Goal: Find specific page/section: Find specific page/section

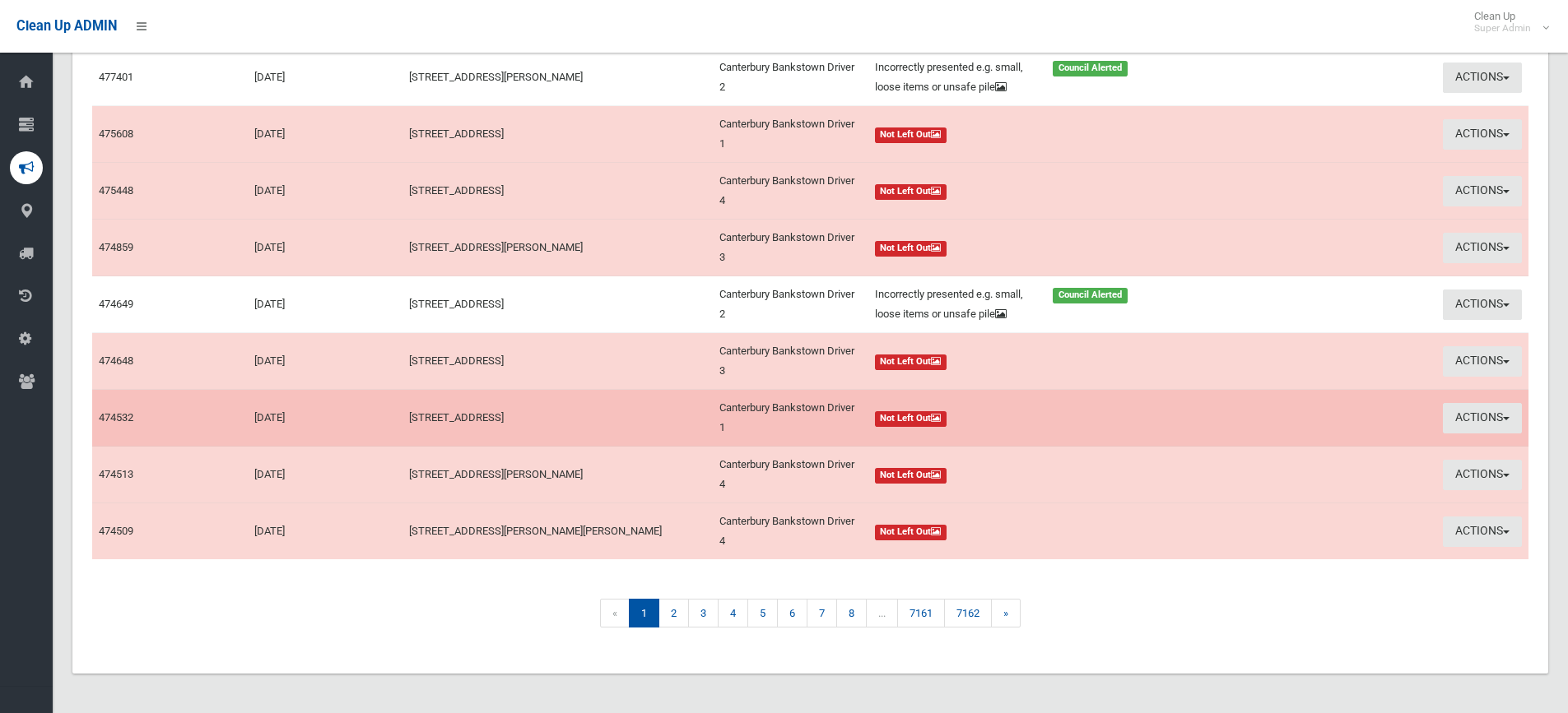
scroll to position [247, 0]
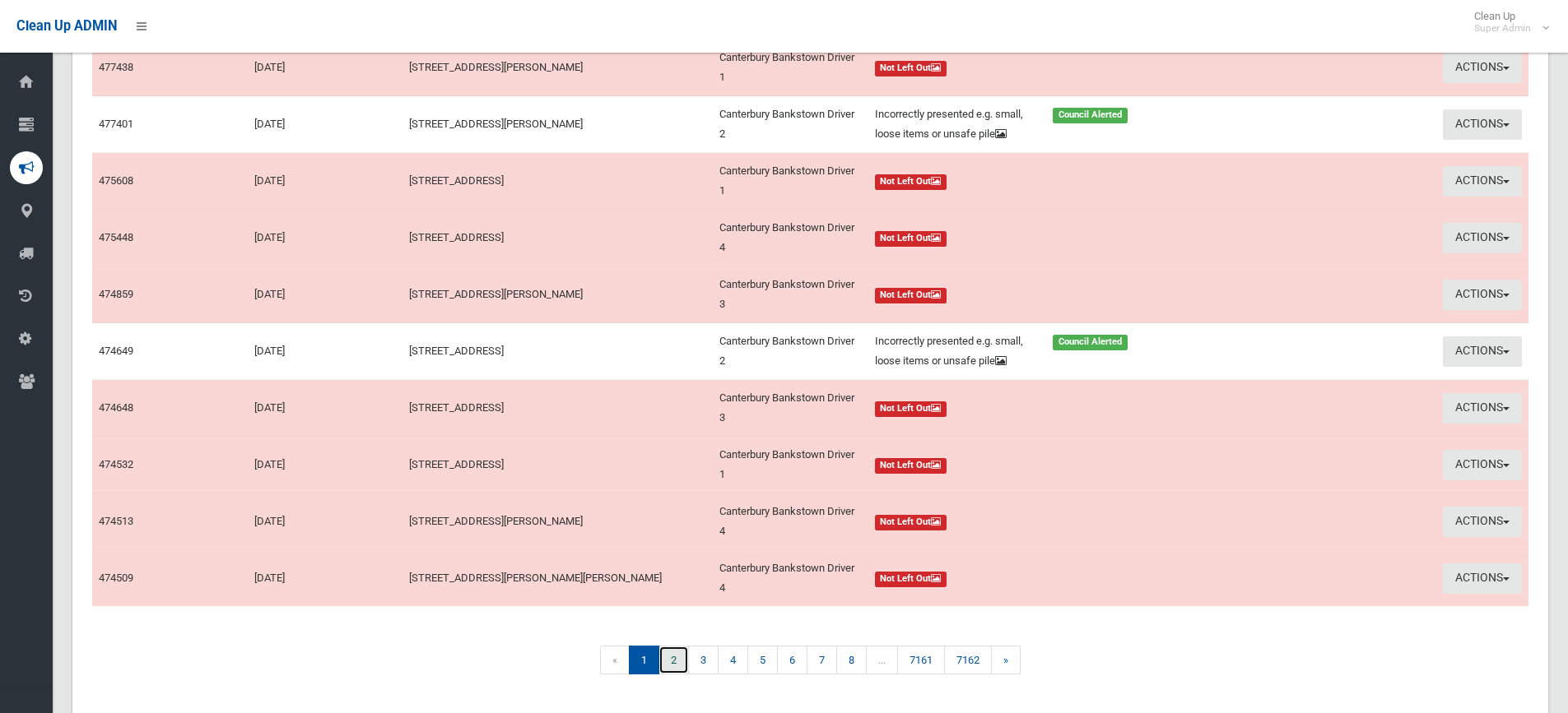
click at [676, 675] on link "2" at bounding box center [673, 659] width 30 height 28
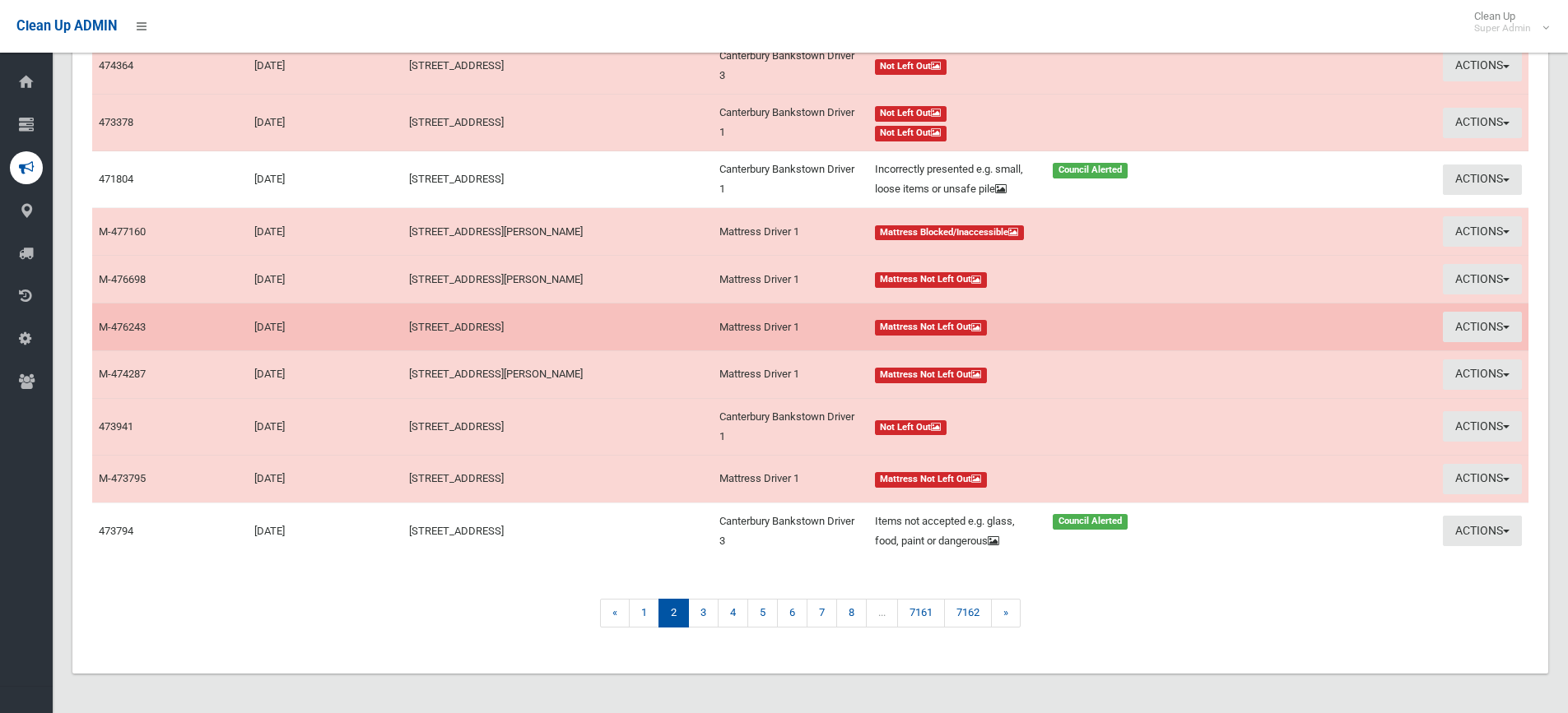
scroll to position [269, 0]
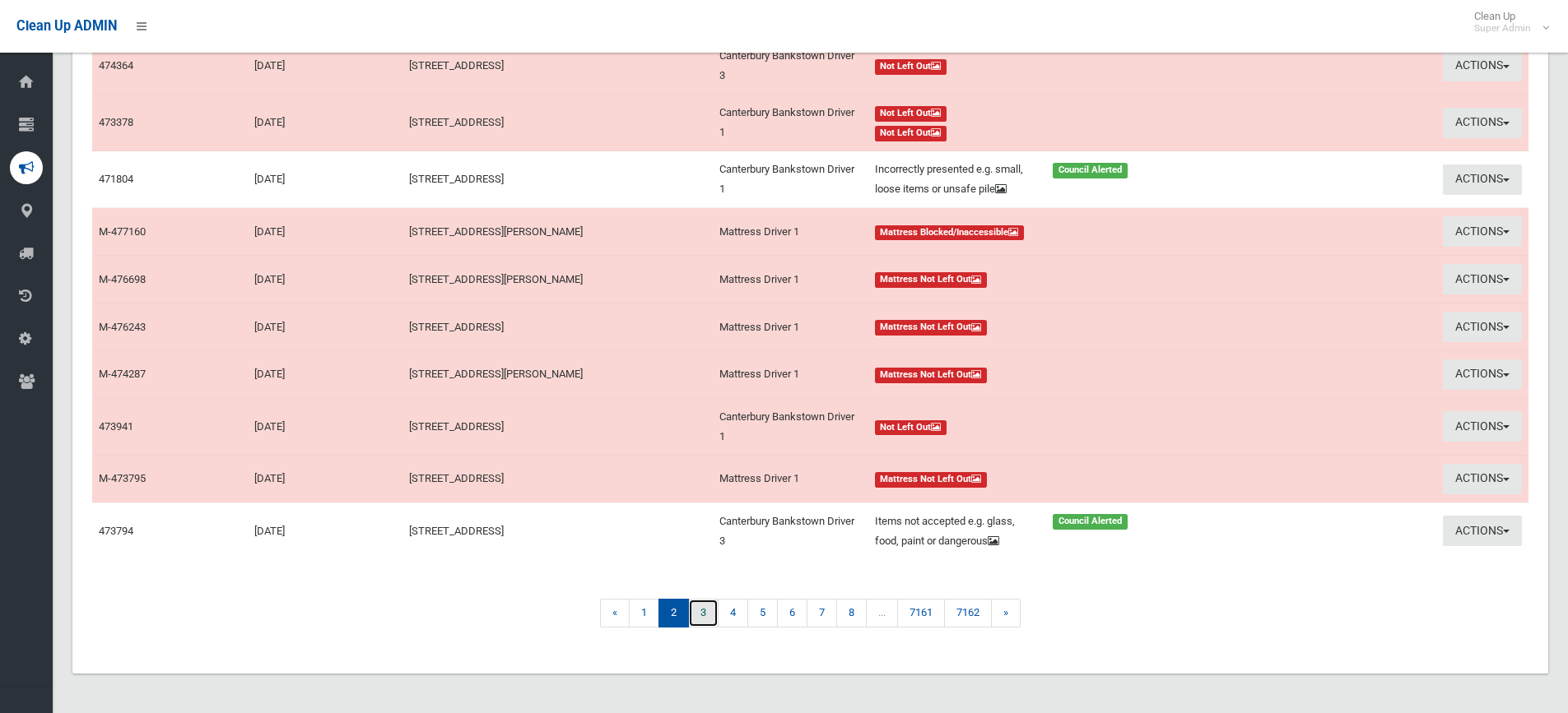
click at [702, 616] on link "3" at bounding box center [703, 612] width 30 height 28
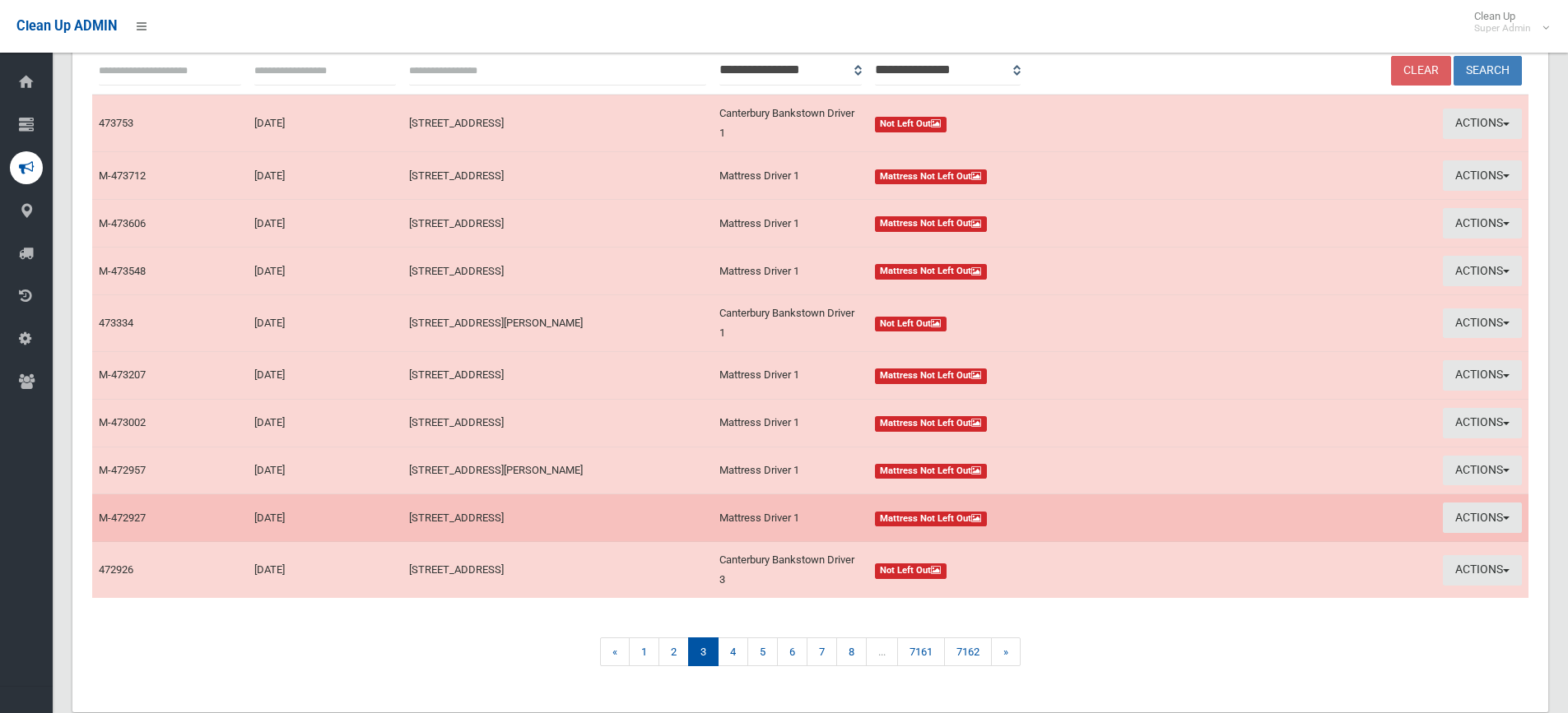
scroll to position [230, 0]
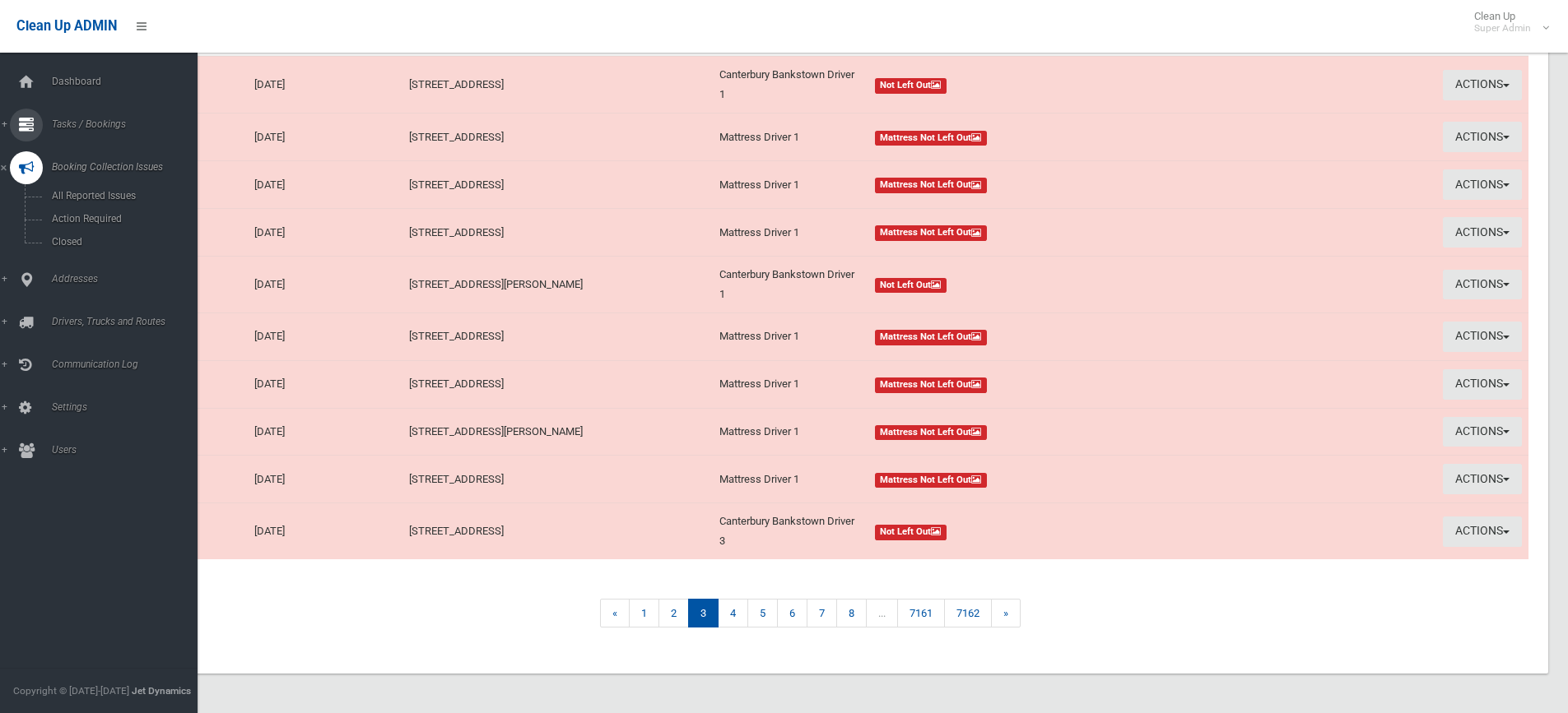
click at [98, 121] on span "Tasks / Bookings" at bounding box center [128, 124] width 163 height 12
click at [79, 241] on span "Search" at bounding box center [122, 245] width 149 height 12
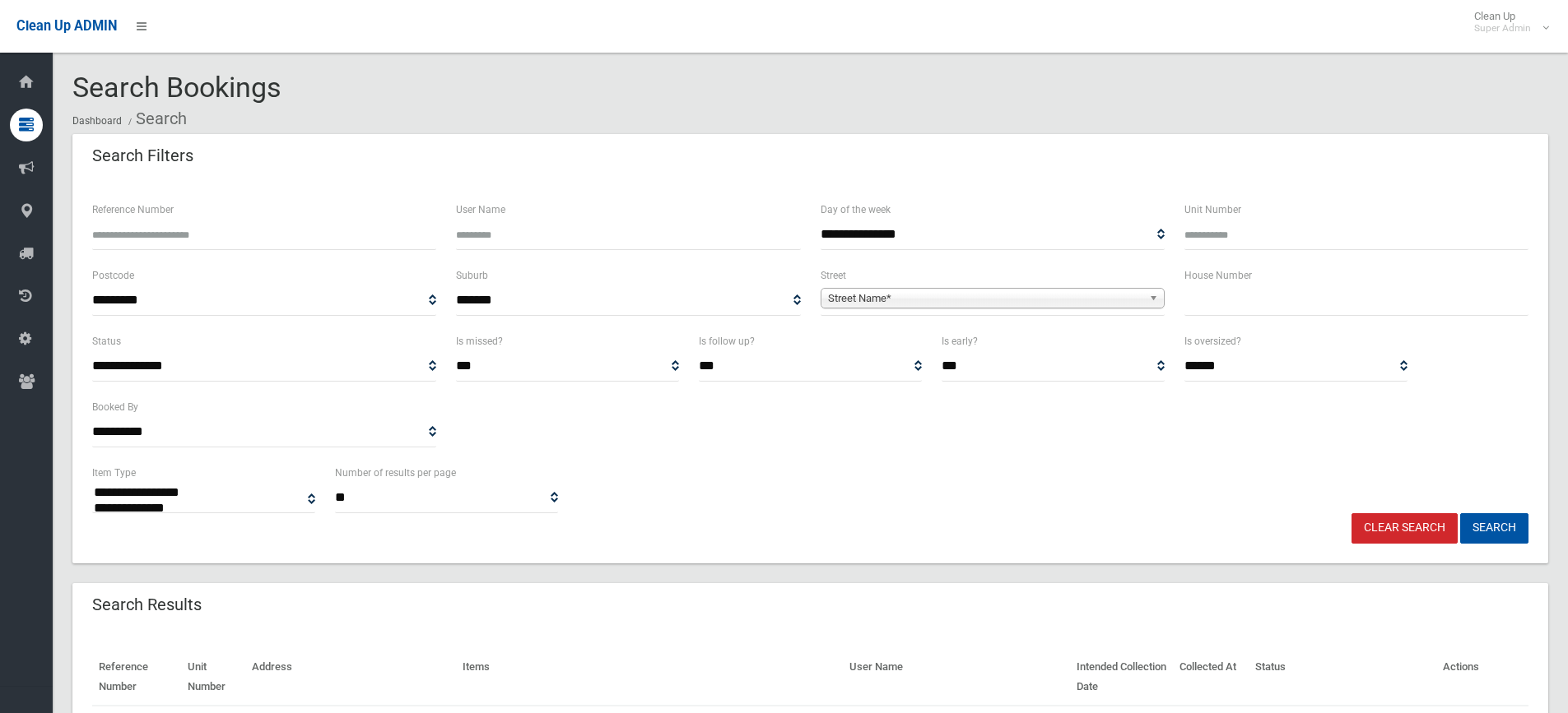
select select
click at [160, 229] on input "Reference Number" at bounding box center [264, 234] width 344 height 30
type input "******"
click at [1460, 513] on button "Search" at bounding box center [1494, 528] width 69 height 30
select select
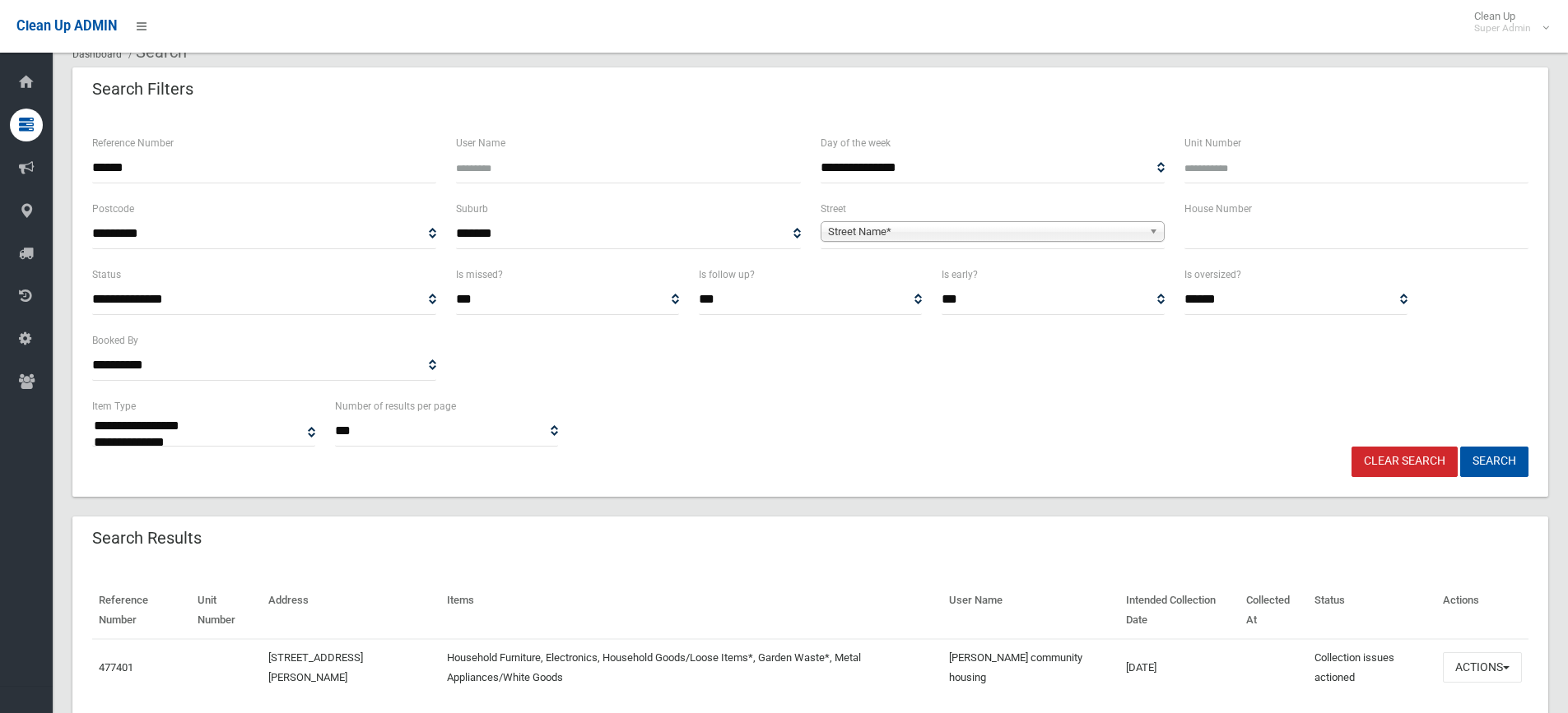
scroll to position [128, 0]
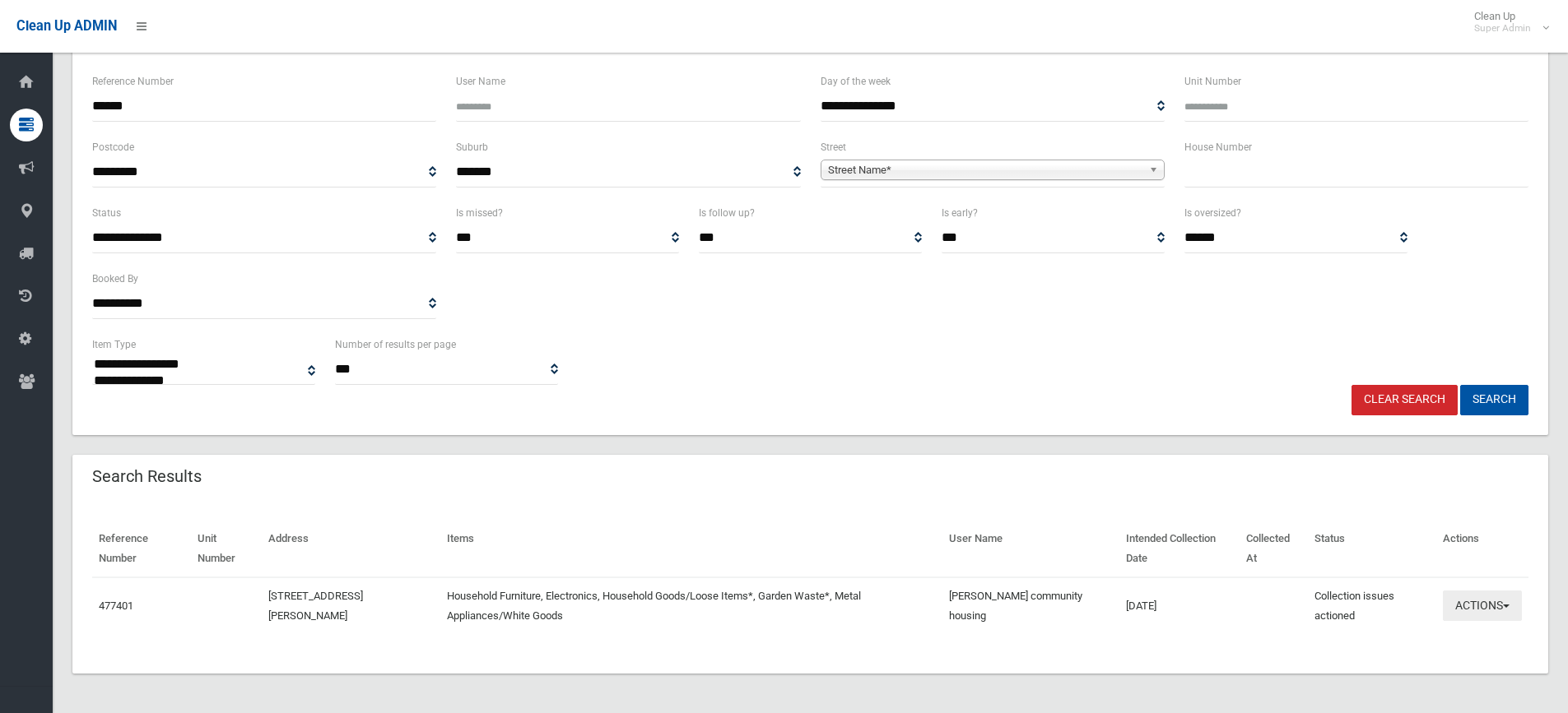
click at [1475, 599] on button "Actions" at bounding box center [1482, 605] width 79 height 30
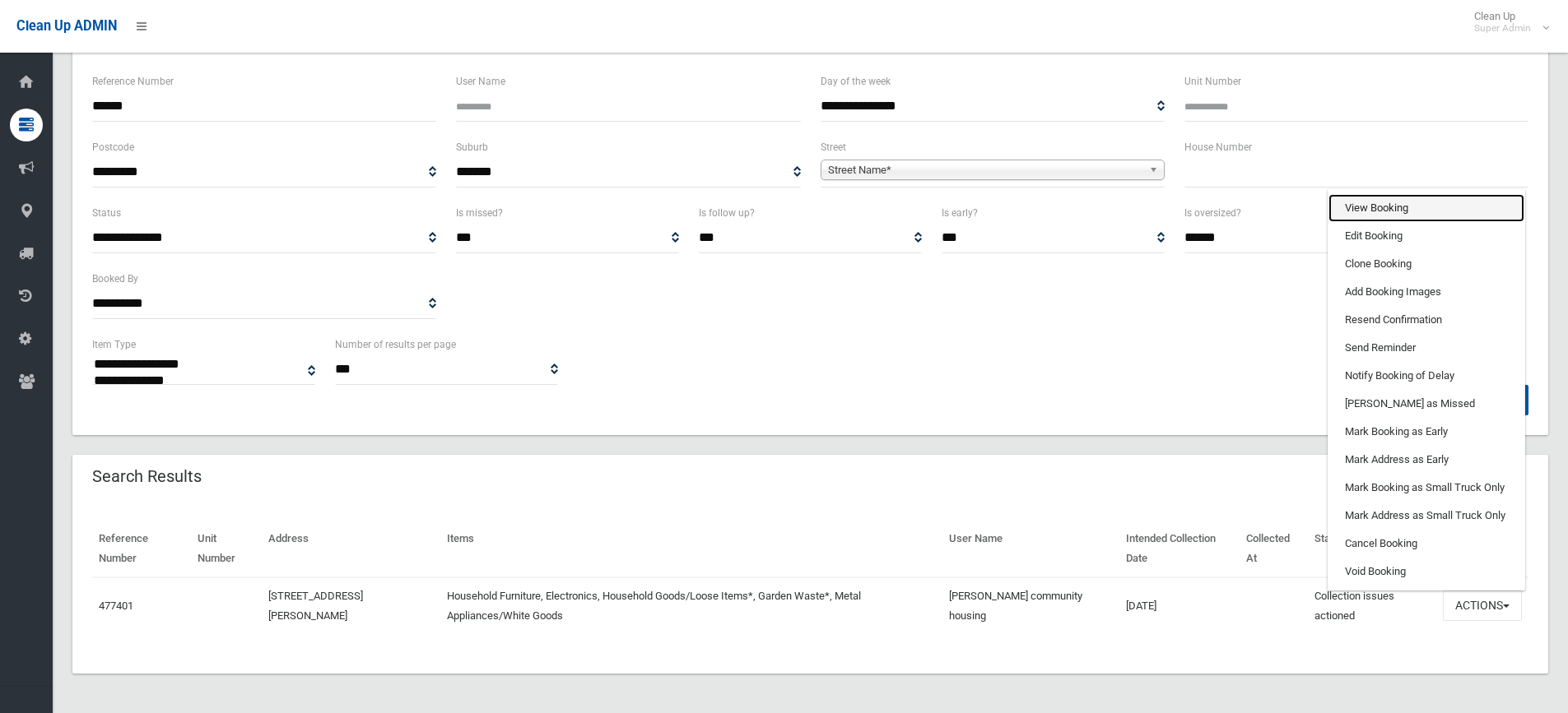
click at [1358, 210] on link "View Booking" at bounding box center [1426, 208] width 196 height 28
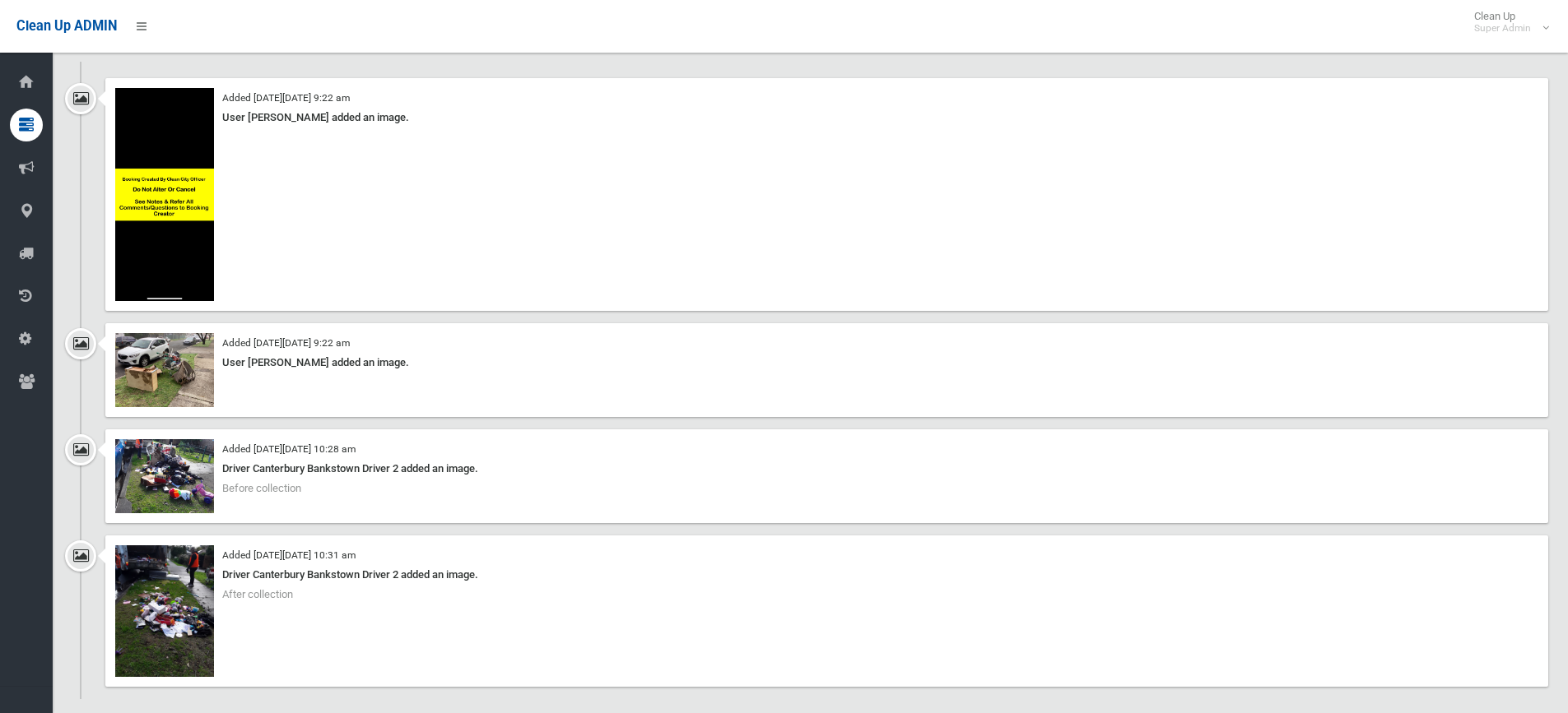
scroll to position [1481, 0]
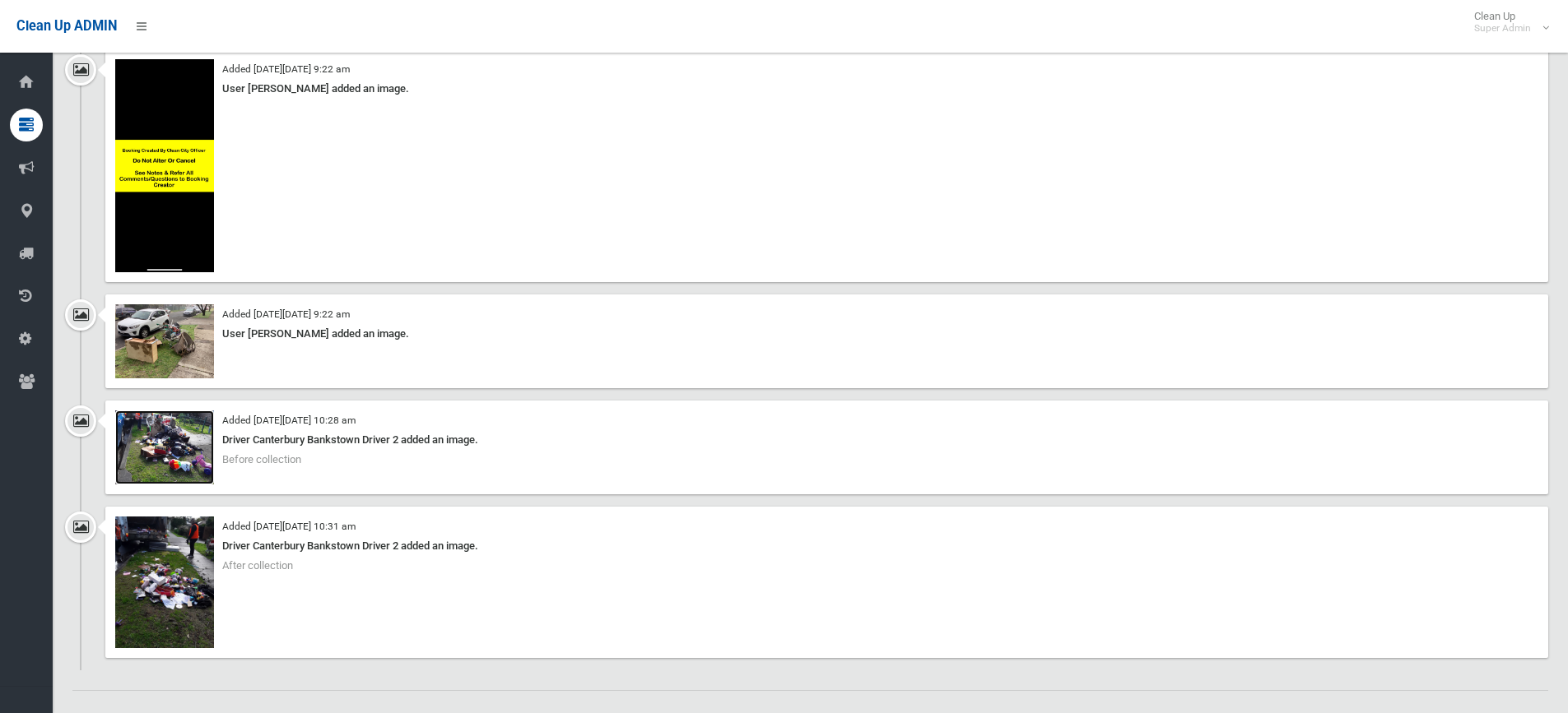
click at [169, 444] on img at bounding box center [165, 448] width 99 height 74
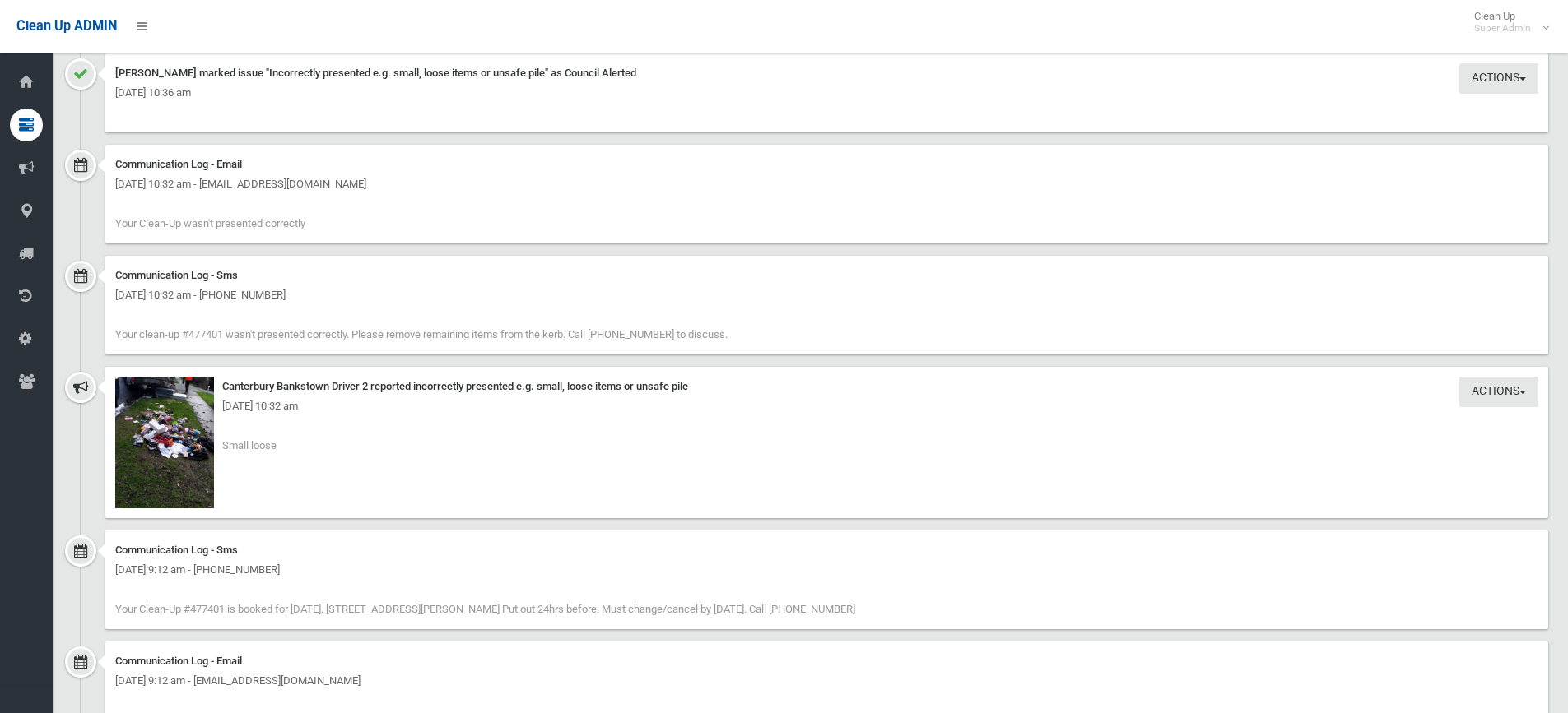
scroll to position [2303, 0]
